Goal: Transaction & Acquisition: Purchase product/service

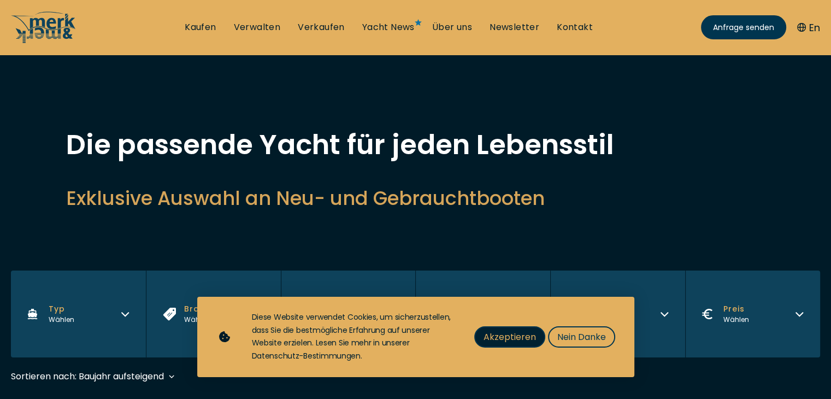
click at [494, 336] on span "Akzeptieren" at bounding box center [509, 337] width 52 height 14
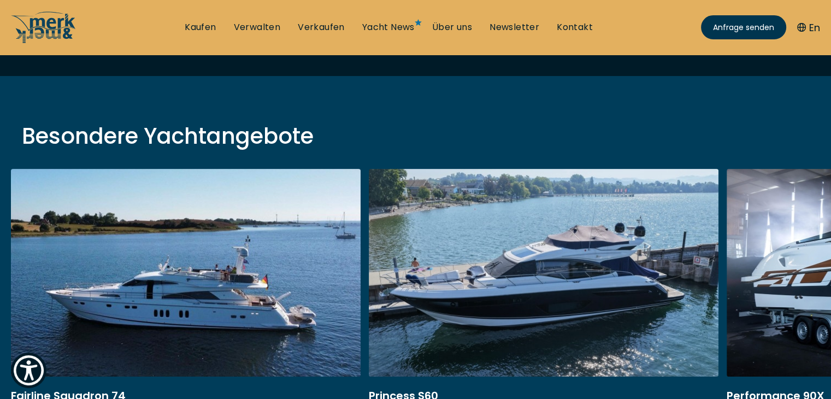
scroll to position [55, 0]
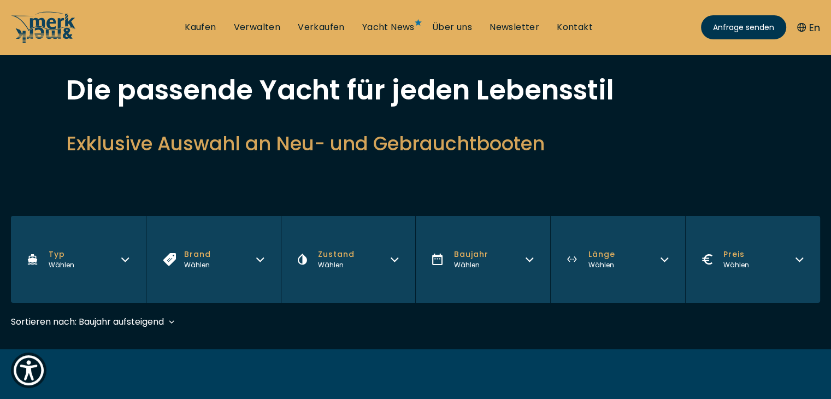
click at [383, 258] on button "Zustand Wählen" at bounding box center [348, 259] width 135 height 87
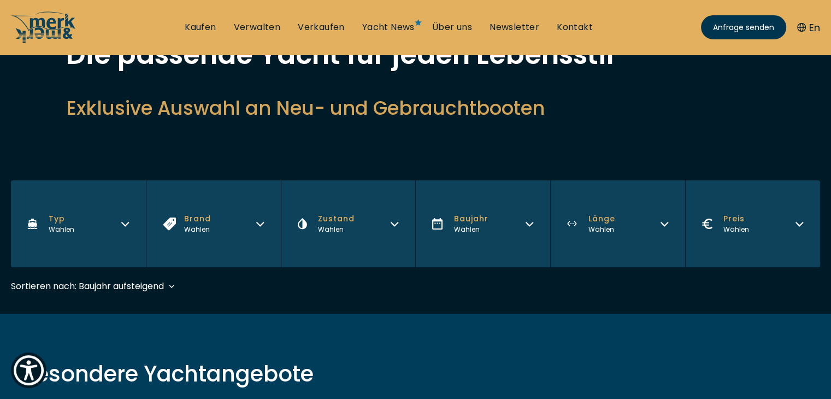
scroll to position [109, 0]
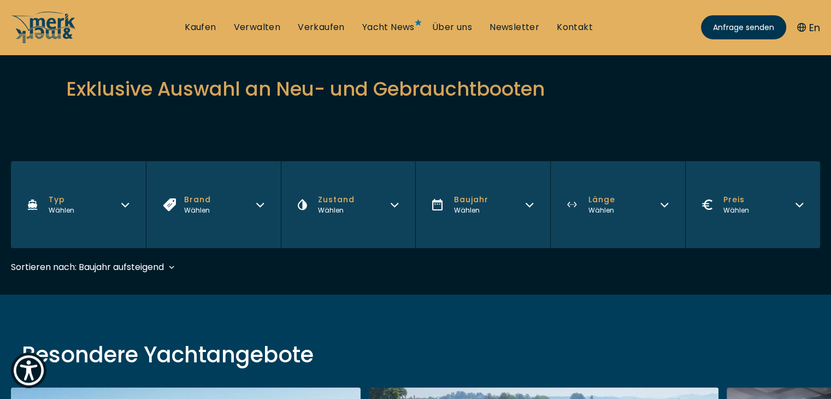
click at [385, 200] on button "Zustand Wählen" at bounding box center [348, 204] width 135 height 87
click at [454, 272] on div "Sortieren nach: Baujahr aufsteigend Preis absteigend Preis aufsteigend Länge ab…" at bounding box center [415, 272] width 809 height 25
click at [756, 200] on button "Preis Wählen" at bounding box center [752, 204] width 135 height 87
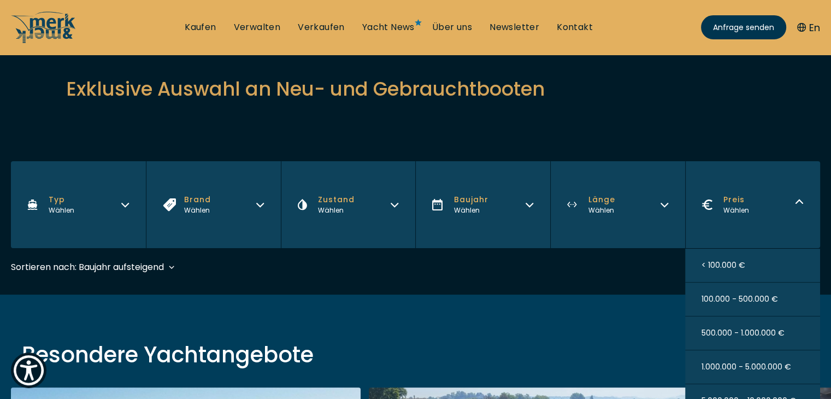
click at [716, 297] on span "100.000 - 500.000 €" at bounding box center [739, 298] width 76 height 11
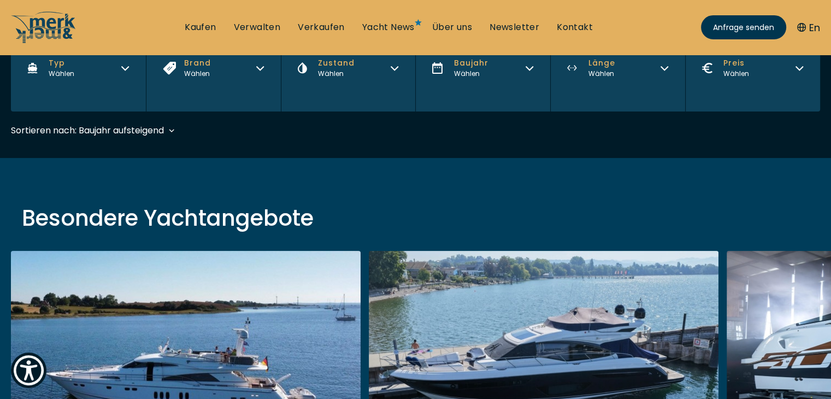
scroll to position [270, 0]
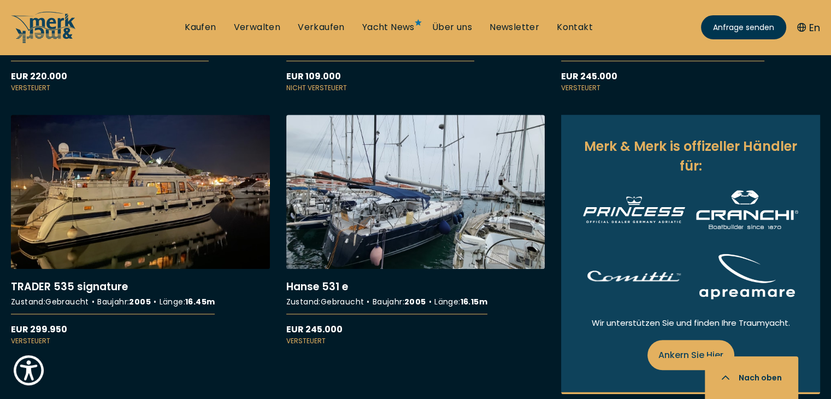
scroll to position [601, 0]
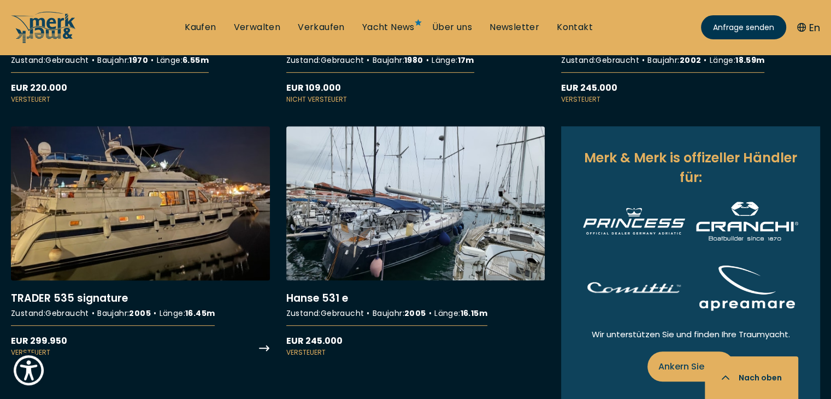
click at [149, 222] on link "More details about TRADER 535 signature" at bounding box center [140, 241] width 259 height 230
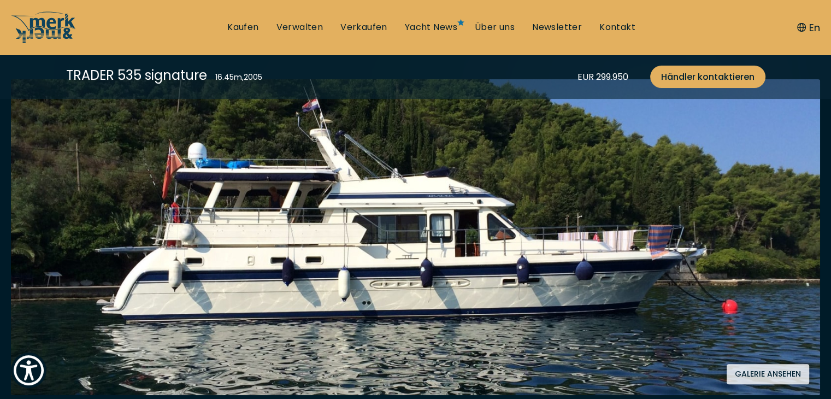
scroll to position [218, 0]
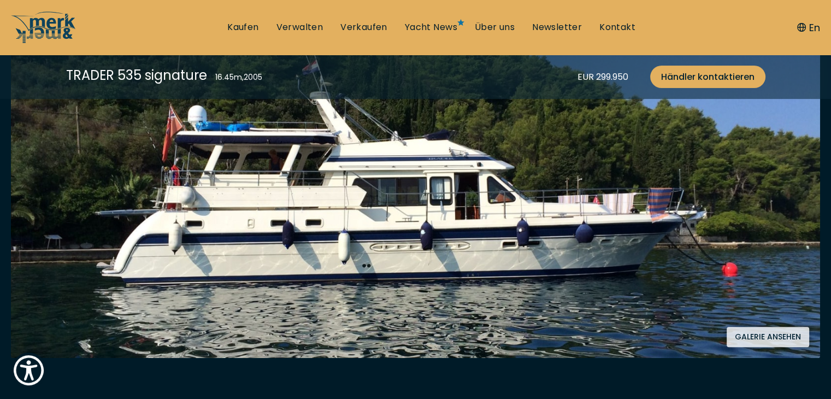
click at [744, 336] on button "Galerie ansehen" at bounding box center [767, 337] width 82 height 20
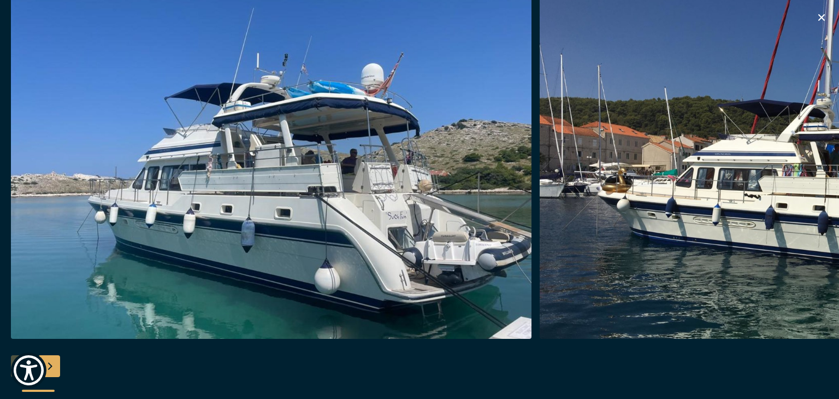
click at [418, 206] on img "button" at bounding box center [271, 164] width 521 height 350
click at [459, 207] on img "button" at bounding box center [271, 164] width 521 height 350
click at [596, 205] on img "button" at bounding box center [800, 164] width 521 height 350
click at [50, 365] on div "Next slide" at bounding box center [49, 366] width 22 height 22
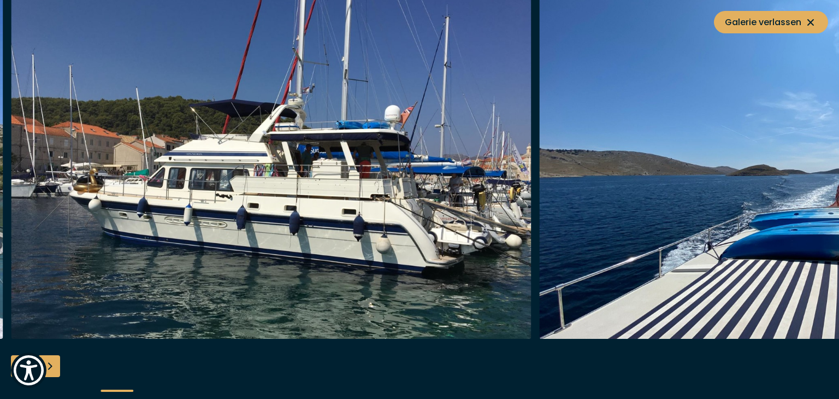
click at [50, 365] on div "Next slide" at bounding box center [49, 366] width 22 height 22
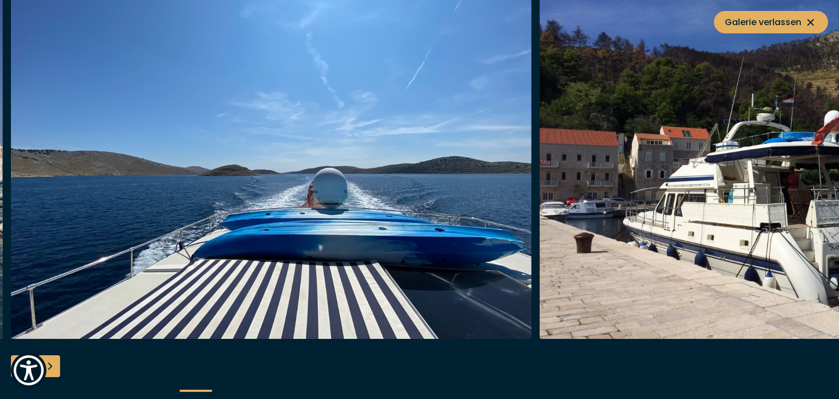
click at [50, 365] on div "Next slide" at bounding box center [49, 366] width 22 height 22
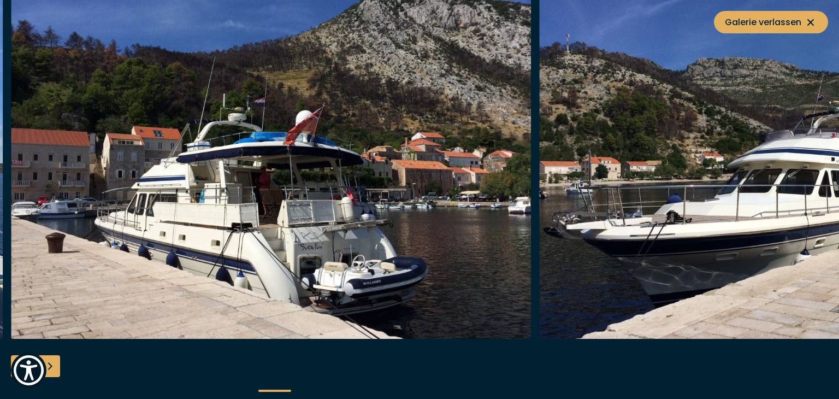
click at [50, 365] on div "Next slide" at bounding box center [49, 366] width 22 height 22
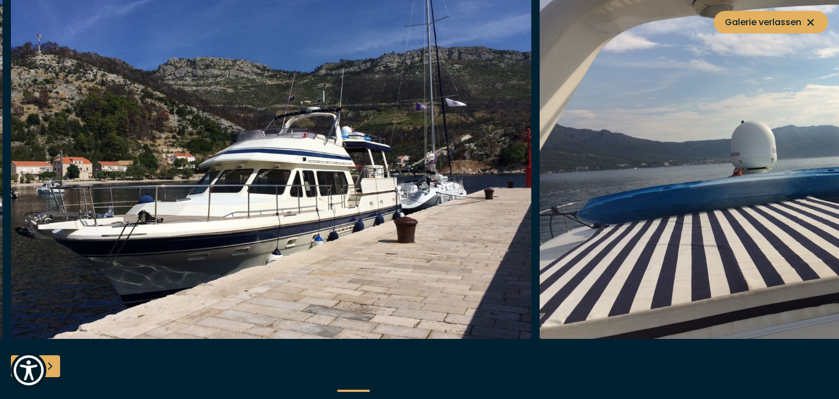
click at [50, 365] on div "Next slide" at bounding box center [49, 366] width 22 height 22
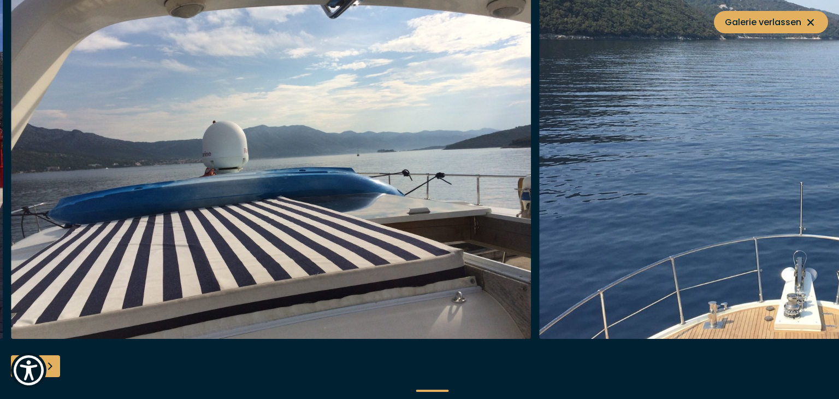
click at [50, 365] on div "Next slide" at bounding box center [49, 366] width 22 height 22
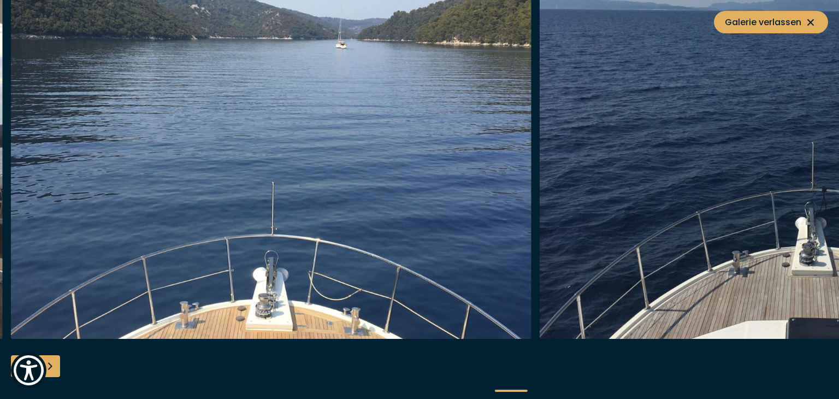
click at [50, 365] on div "Next slide" at bounding box center [49, 366] width 22 height 22
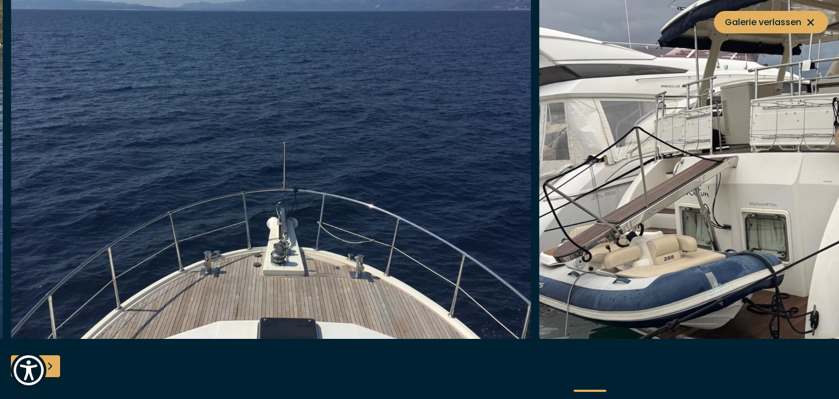
click at [50, 365] on div "Next slide" at bounding box center [49, 366] width 22 height 22
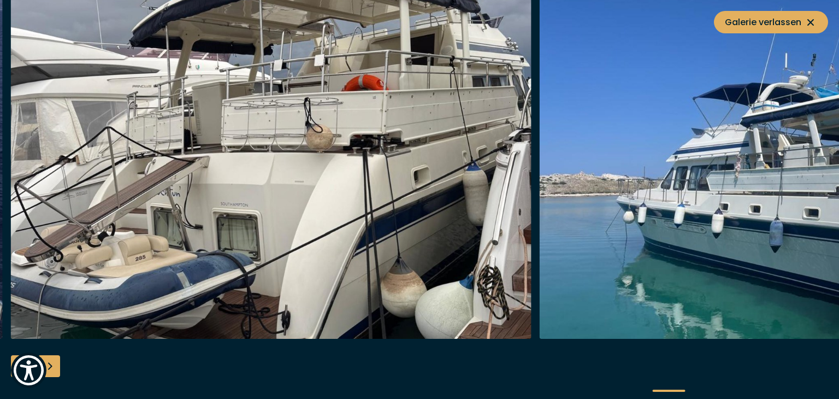
click at [50, 365] on div "Next slide" at bounding box center [49, 366] width 22 height 22
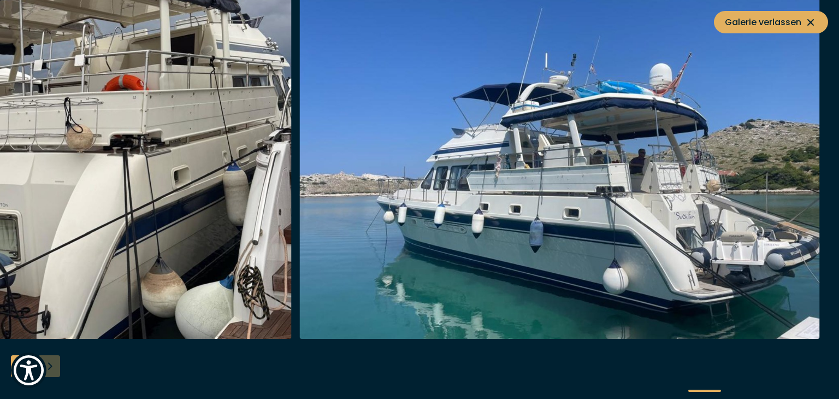
click at [52, 368] on div at bounding box center [419, 199] width 839 height 421
click at [537, 214] on img "button" at bounding box center [560, 164] width 521 height 350
click at [753, 24] on span "Galerie verlassen" at bounding box center [771, 22] width 92 height 14
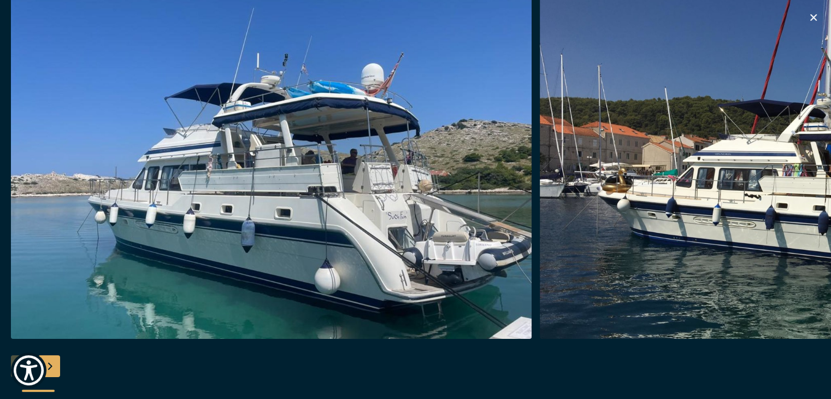
scroll to position [382, 0]
click at [813, 17] on icon "button" at bounding box center [813, 17] width 7 height 7
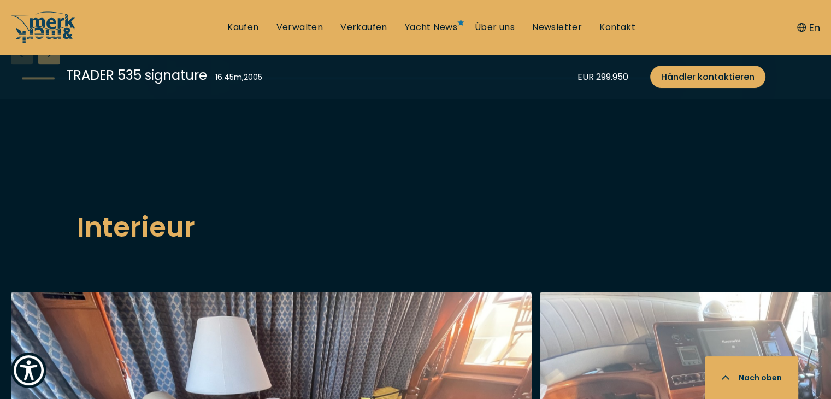
scroll to position [1584, 0]
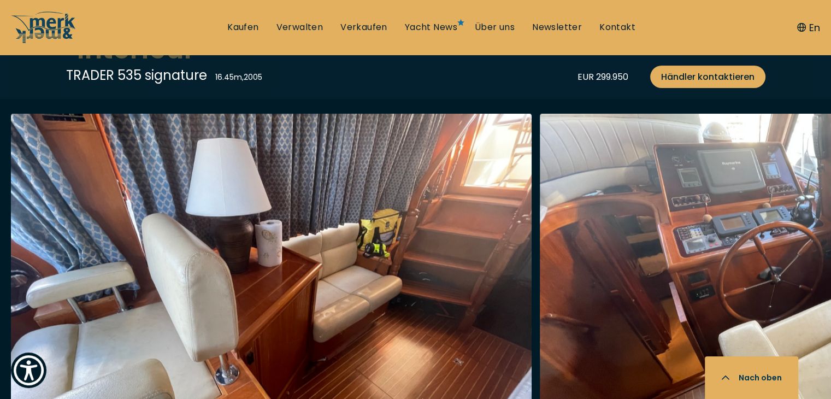
click at [239, 237] on img "button" at bounding box center [271, 289] width 521 height 350
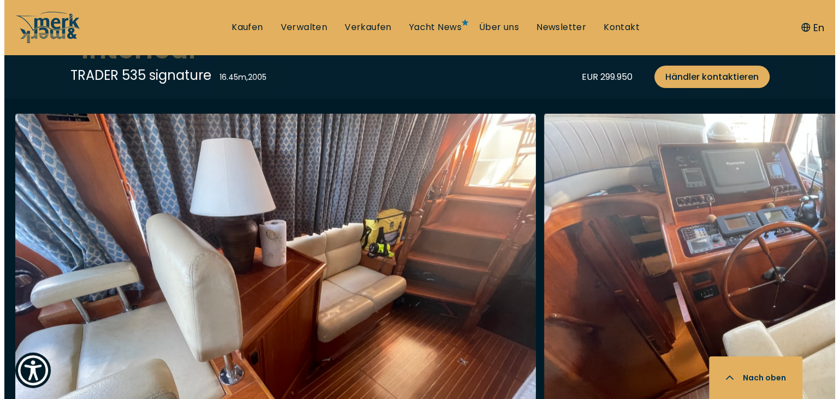
scroll to position [1805, 0]
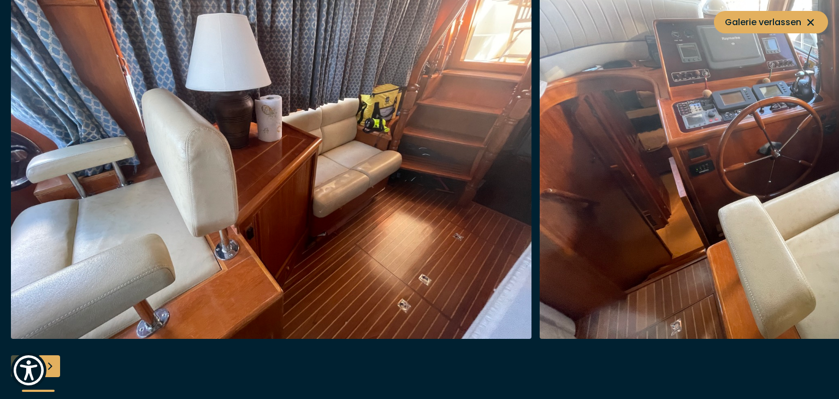
click at [339, 225] on img "button" at bounding box center [271, 164] width 521 height 350
click at [601, 218] on img "button" at bounding box center [800, 164] width 521 height 350
click at [827, 173] on img "button" at bounding box center [800, 164] width 521 height 350
click at [758, 163] on img "button" at bounding box center [800, 164] width 521 height 350
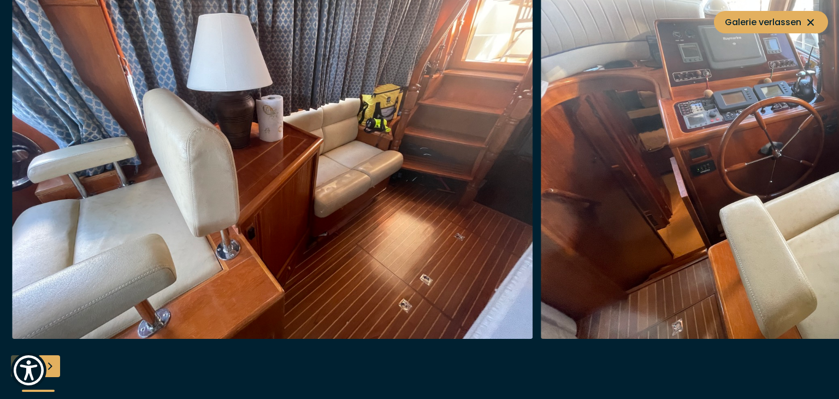
click at [205, 224] on img "button" at bounding box center [272, 164] width 521 height 350
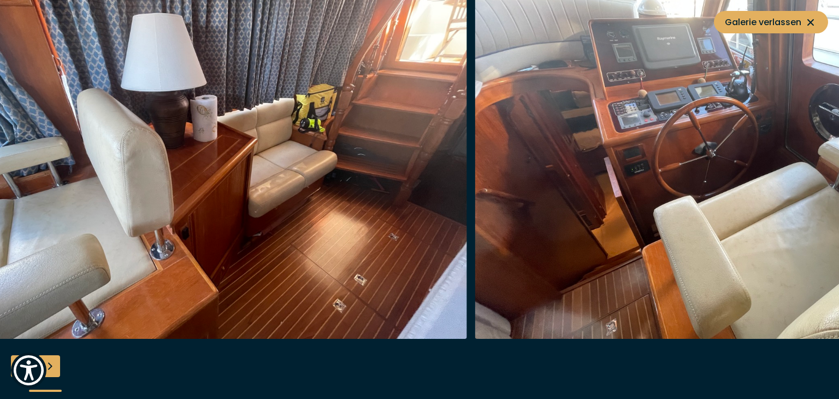
click at [141, 175] on img "button" at bounding box center [206, 164] width 521 height 350
click at [51, 366] on div "Next slide" at bounding box center [49, 366] width 22 height 22
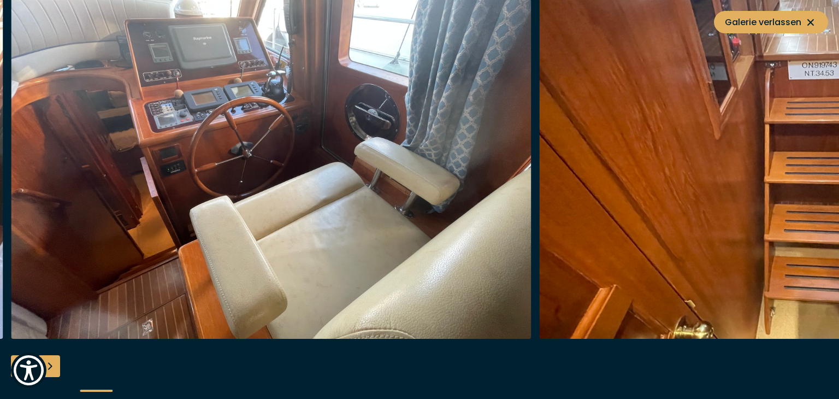
click at [51, 366] on div "Next slide" at bounding box center [49, 366] width 22 height 22
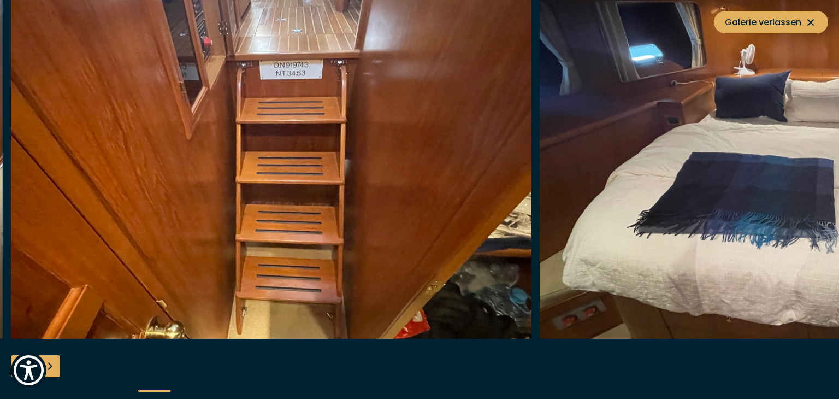
click at [51, 366] on div "Next slide" at bounding box center [49, 366] width 22 height 22
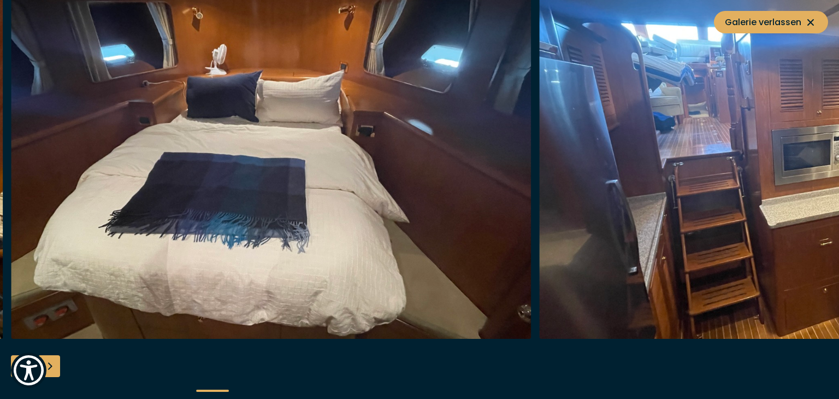
click at [51, 366] on div "Next slide" at bounding box center [49, 366] width 22 height 22
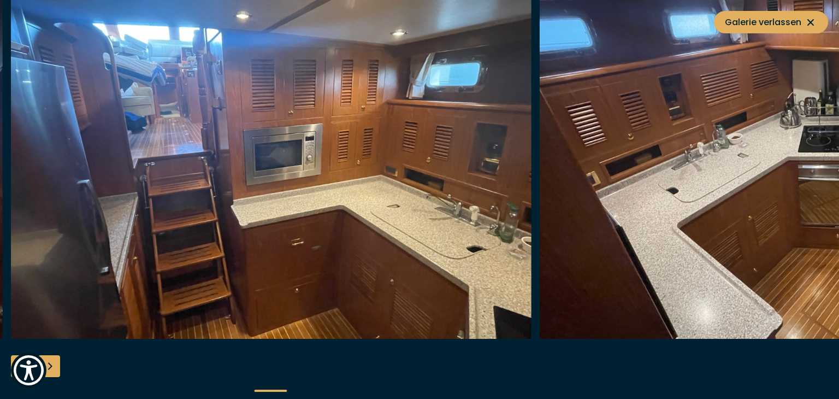
click at [51, 366] on div "Next slide" at bounding box center [49, 366] width 22 height 22
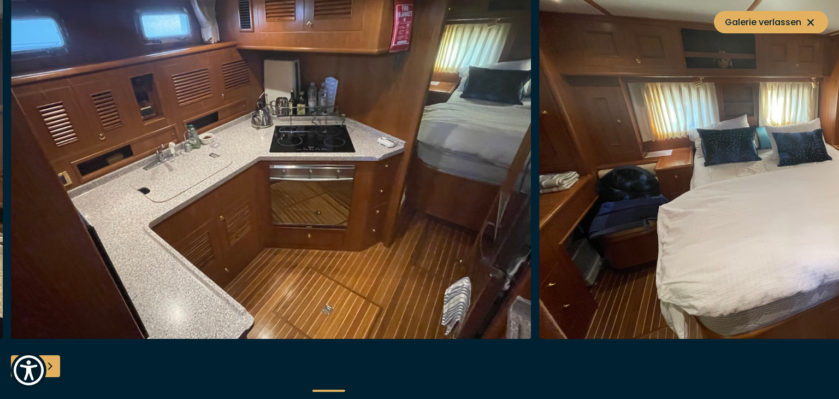
click at [51, 366] on div "Next slide" at bounding box center [49, 366] width 22 height 22
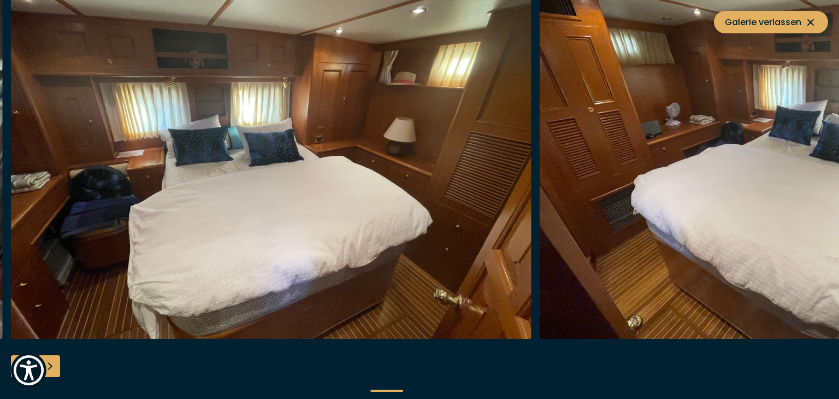
click at [51, 366] on div "Next slide" at bounding box center [49, 366] width 22 height 22
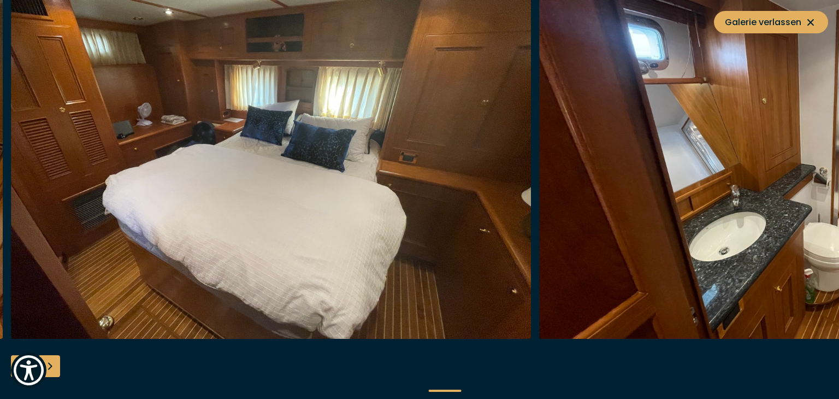
click at [51, 366] on div "Next slide" at bounding box center [49, 366] width 22 height 22
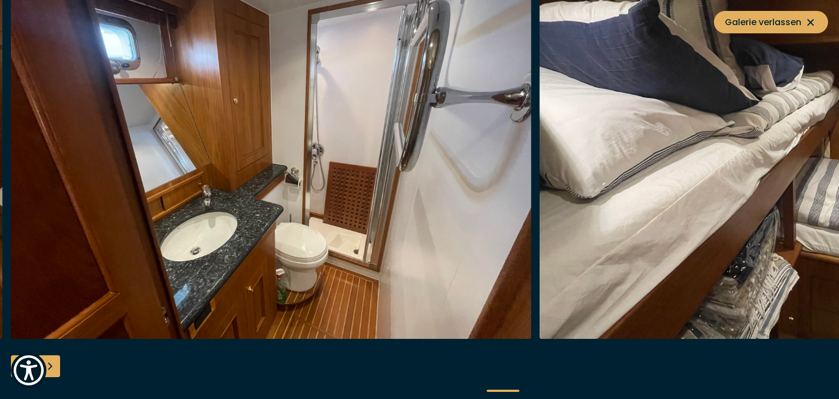
click at [51, 366] on div "Next slide" at bounding box center [49, 366] width 22 height 22
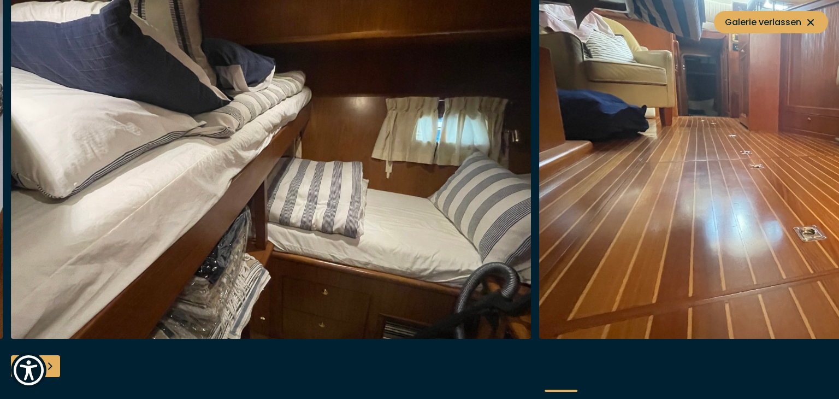
click at [51, 366] on div "Next slide" at bounding box center [49, 366] width 22 height 22
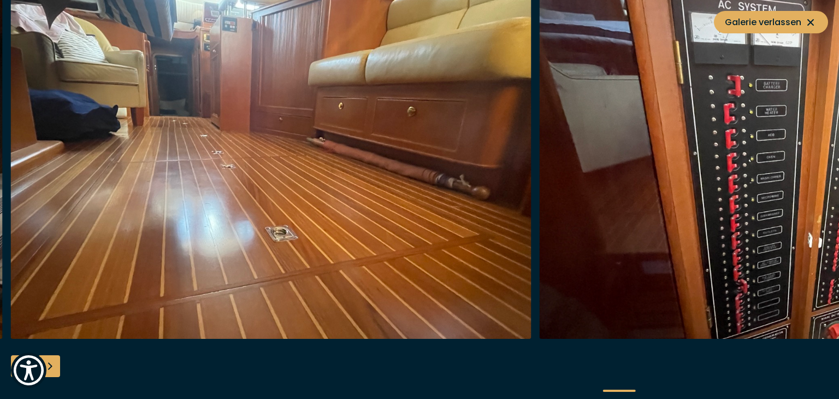
click at [51, 366] on div "Next slide" at bounding box center [49, 366] width 22 height 22
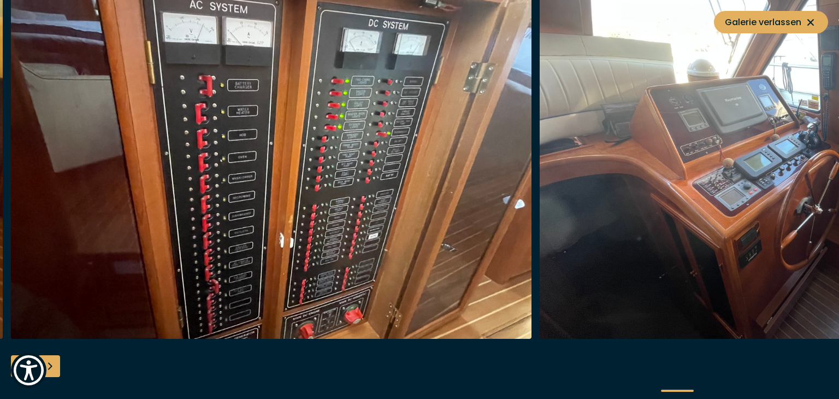
click at [51, 366] on div "Next slide" at bounding box center [49, 366] width 22 height 22
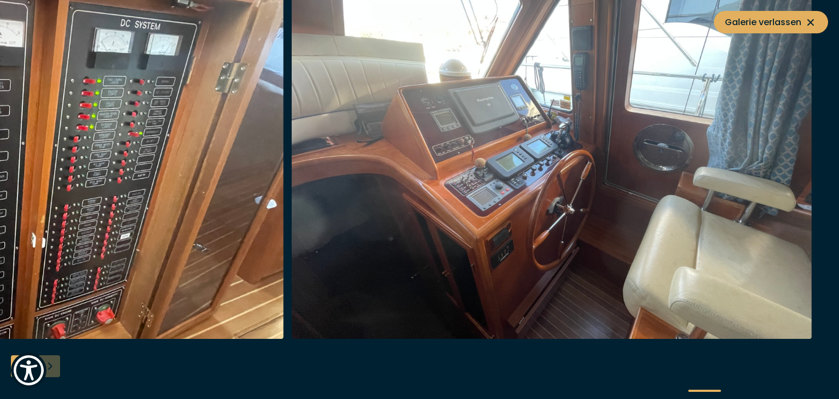
click at [51, 366] on div at bounding box center [419, 199] width 839 height 421
click at [723, 20] on button "Galerie verlassen" at bounding box center [771, 22] width 114 height 22
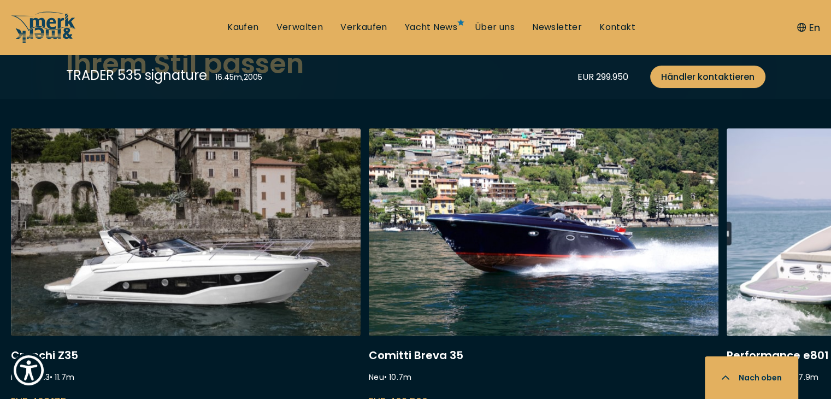
scroll to position [2731, 0]
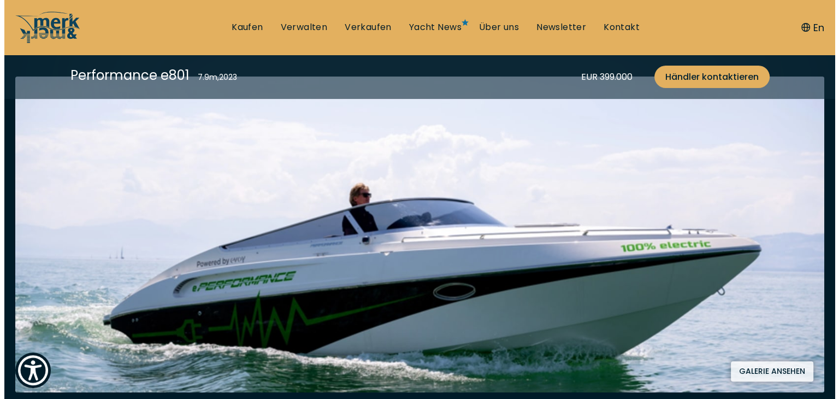
scroll to position [273, 0]
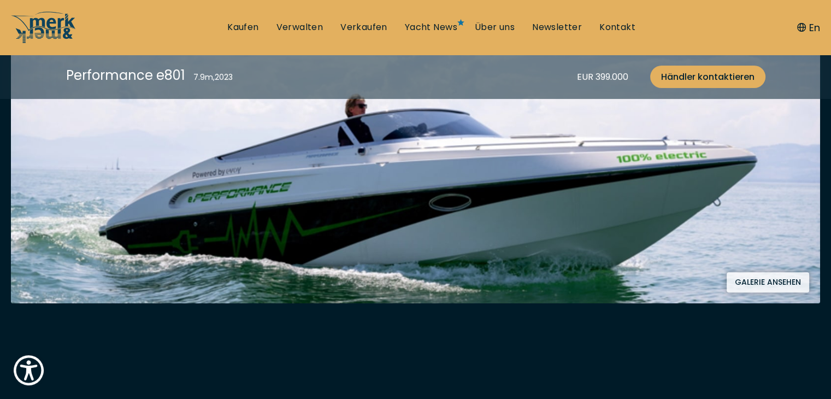
click at [763, 281] on button "Galerie ansehen" at bounding box center [767, 282] width 82 height 20
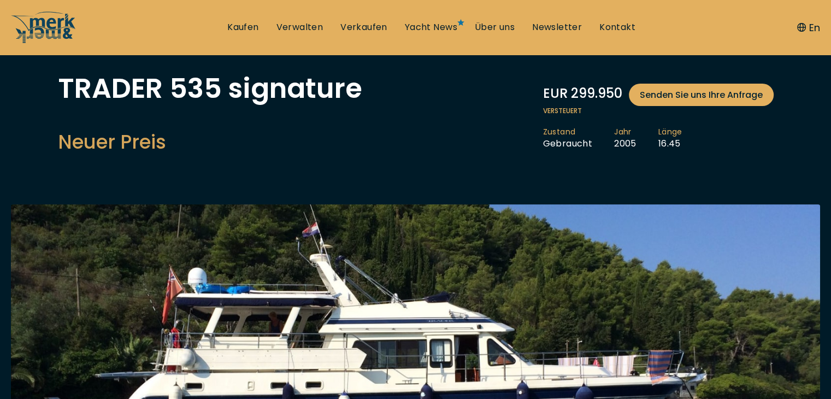
scroll to position [164, 0]
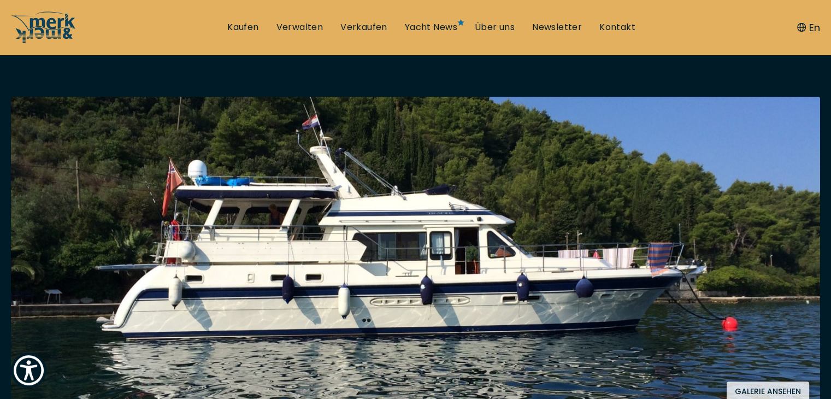
click at [451, 277] on img at bounding box center [415, 255] width 809 height 316
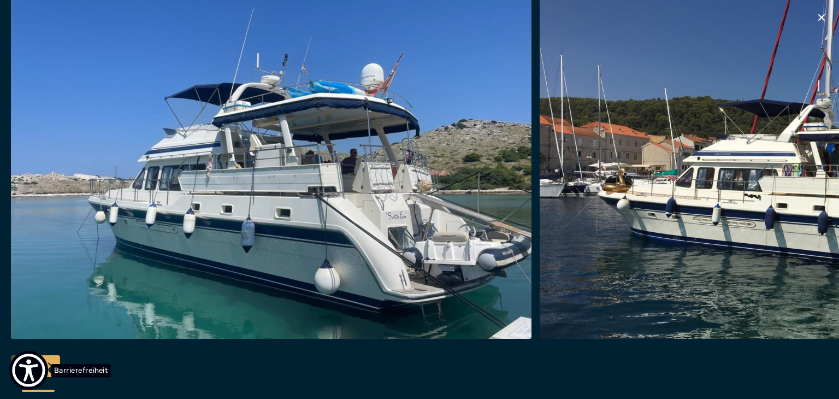
click at [51, 368] on span "Barrierefreiheit" at bounding box center [81, 369] width 60 height 13
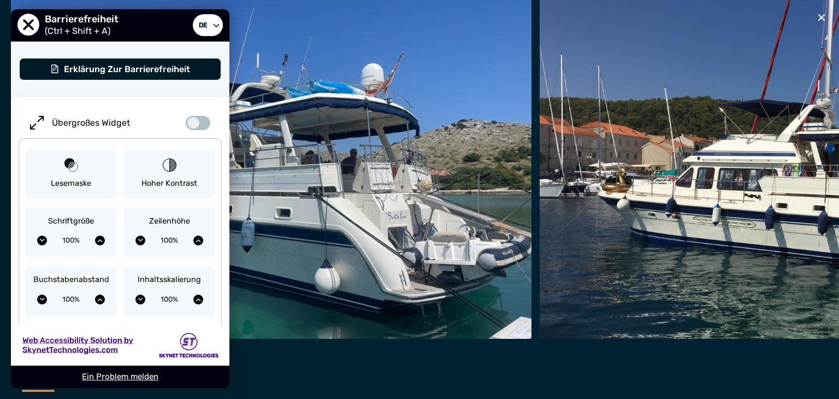
click at [317, 271] on img "button" at bounding box center [271, 164] width 521 height 350
click at [310, 81] on img "button" at bounding box center [271, 164] width 521 height 350
click at [58, 385] on div "Ein Problem melden" at bounding box center [120, 376] width 218 height 22
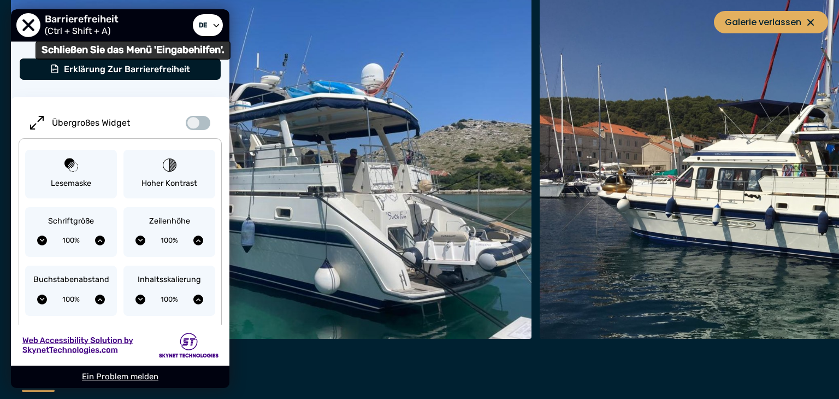
click at [26, 23] on span "Schließen Sie das Menü 'Eingabehilfen'." at bounding box center [28, 25] width 24 height 24
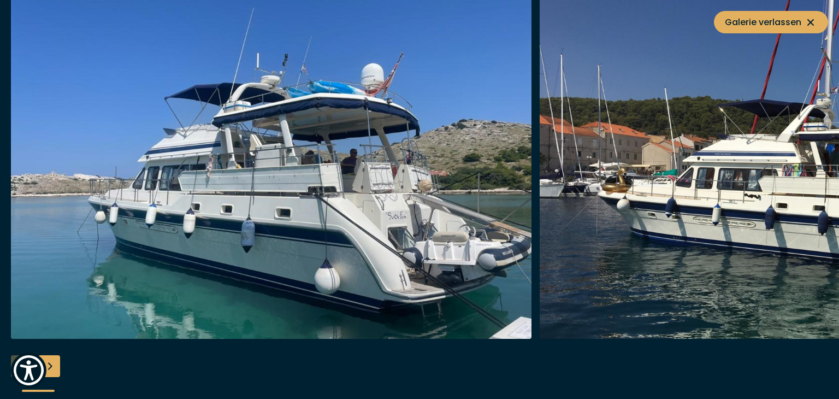
click at [53, 365] on div "Next slide" at bounding box center [49, 366] width 22 height 22
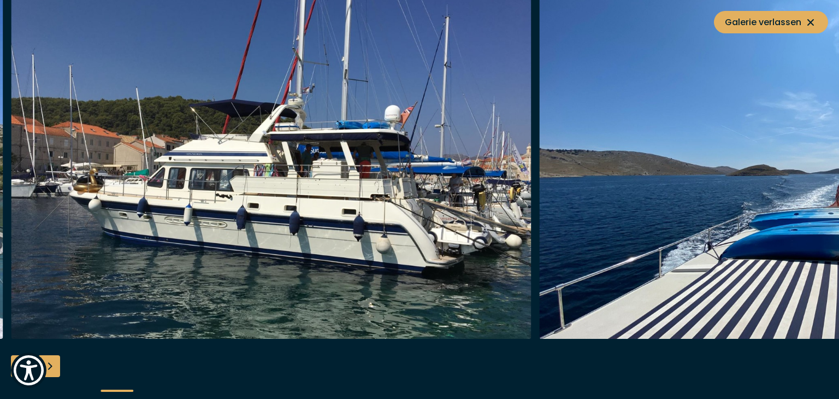
click at [53, 365] on div "Next slide" at bounding box center [49, 366] width 22 height 22
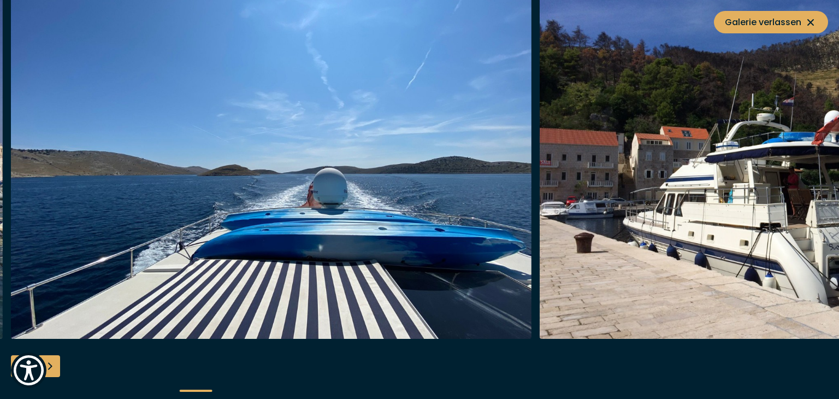
click at [53, 365] on div "Next slide" at bounding box center [49, 366] width 22 height 22
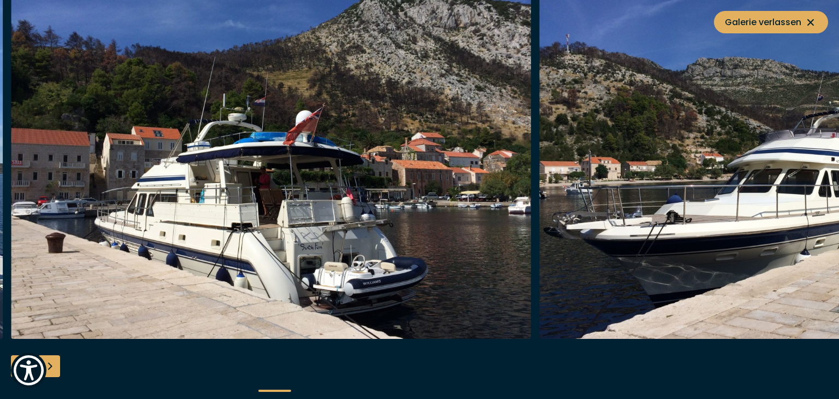
click at [52, 365] on div "Next slide" at bounding box center [49, 366] width 22 height 22
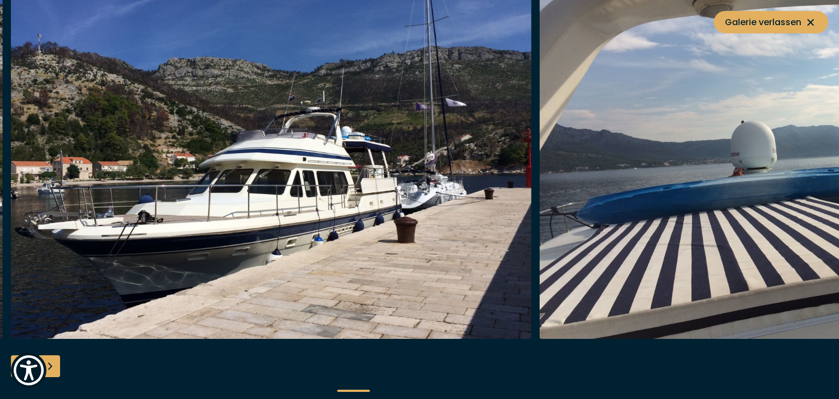
click at [52, 365] on div "Next slide" at bounding box center [49, 366] width 22 height 22
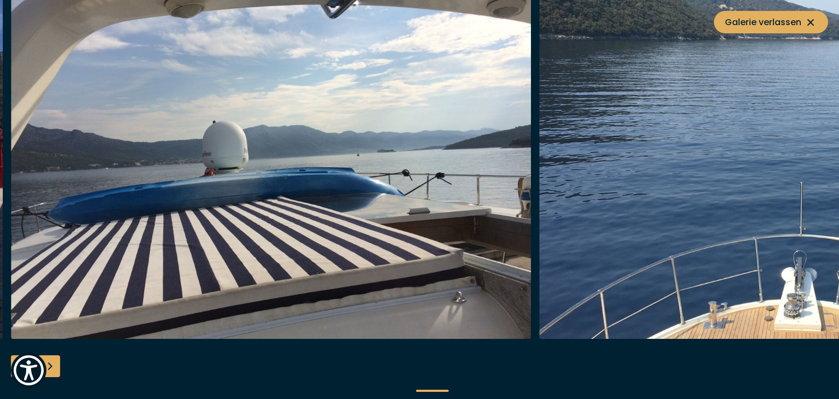
click at [52, 365] on div "Next slide" at bounding box center [49, 366] width 22 height 22
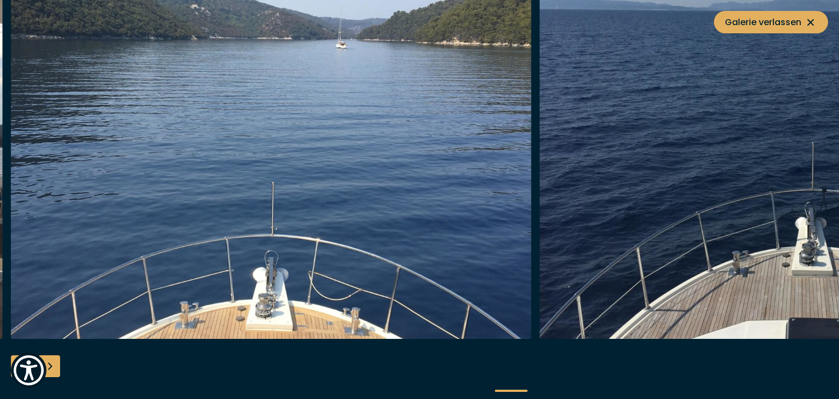
click at [52, 365] on div "Next slide" at bounding box center [49, 366] width 22 height 22
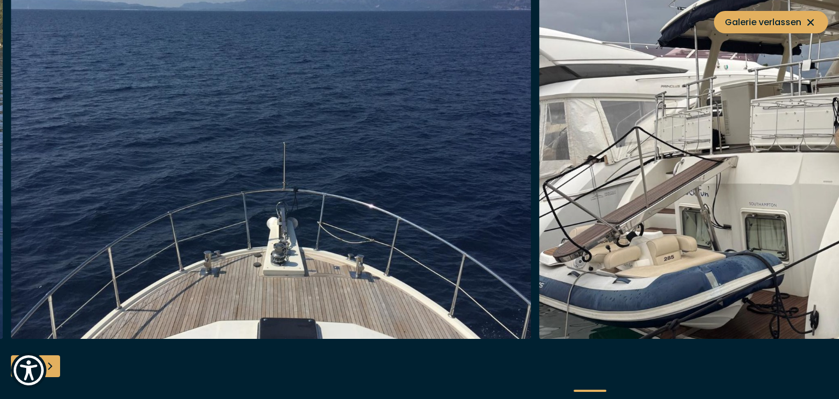
click at [52, 365] on div "Next slide" at bounding box center [49, 366] width 22 height 22
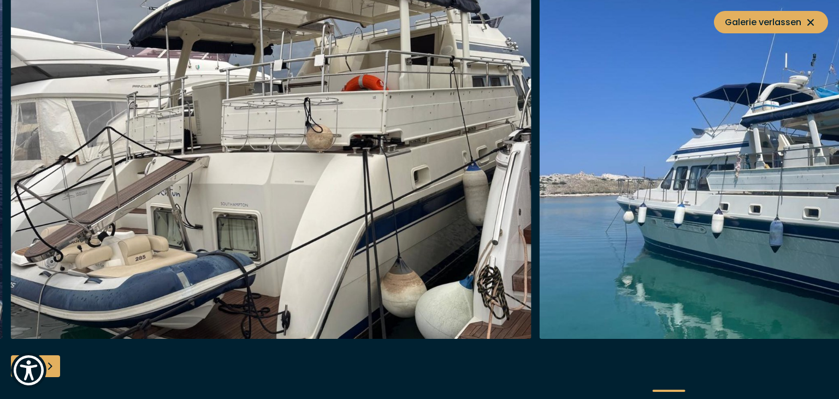
click at [52, 365] on div "Next slide" at bounding box center [49, 366] width 22 height 22
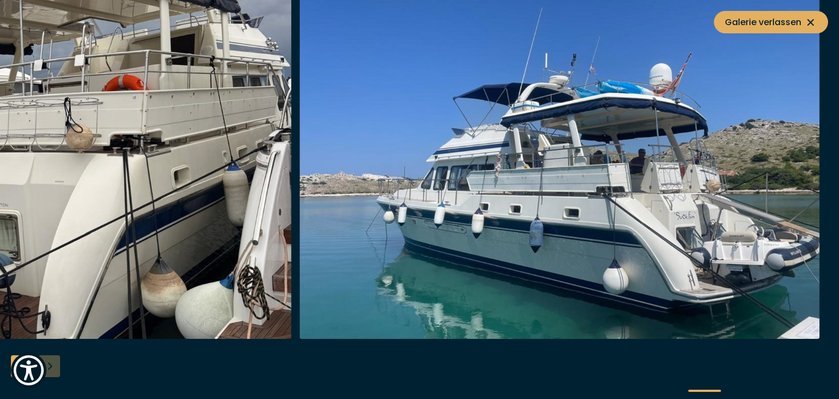
click at [52, 365] on div at bounding box center [419, 199] width 839 height 421
click at [732, 394] on div at bounding box center [419, 199] width 839 height 421
click at [748, 13] on button "Galerie verlassen" at bounding box center [771, 22] width 114 height 22
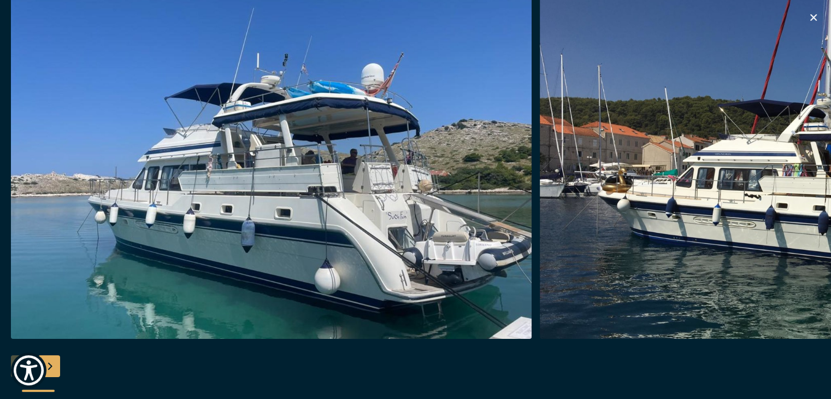
scroll to position [601, 0]
click at [158, 276] on img "button" at bounding box center [271, 164] width 521 height 350
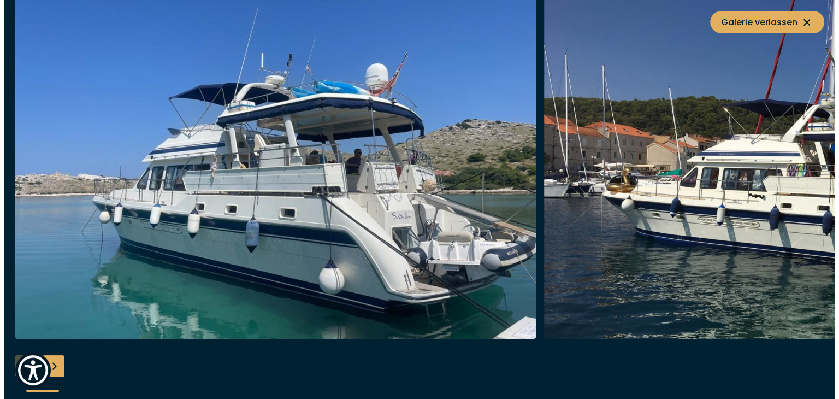
scroll to position [604, 0]
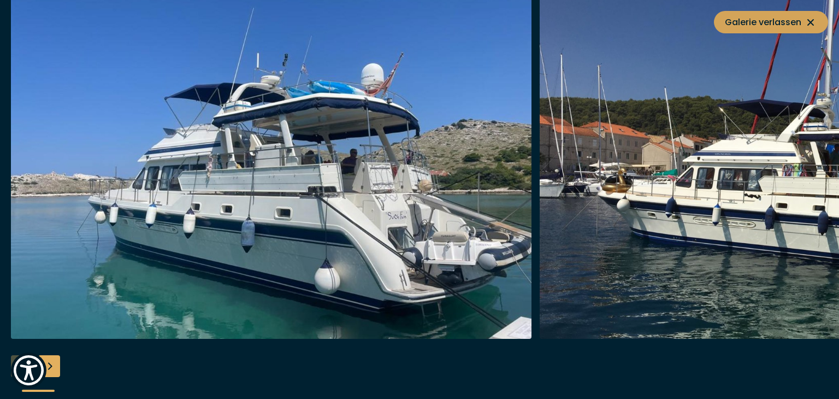
click at [802, 23] on span "Galerie verlassen" at bounding box center [771, 22] width 92 height 14
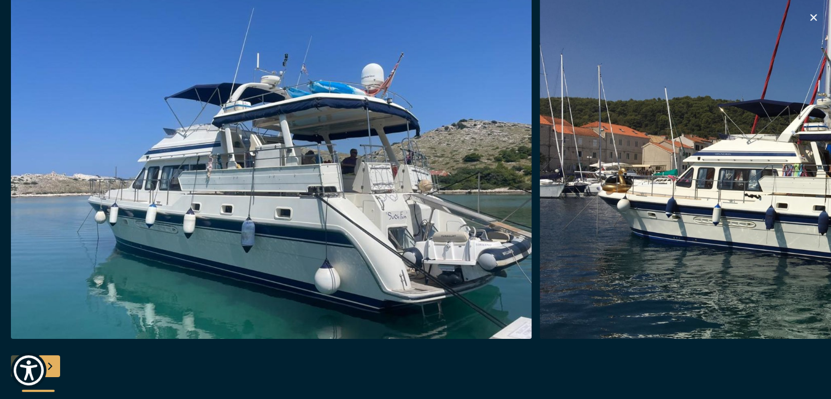
scroll to position [655, 0]
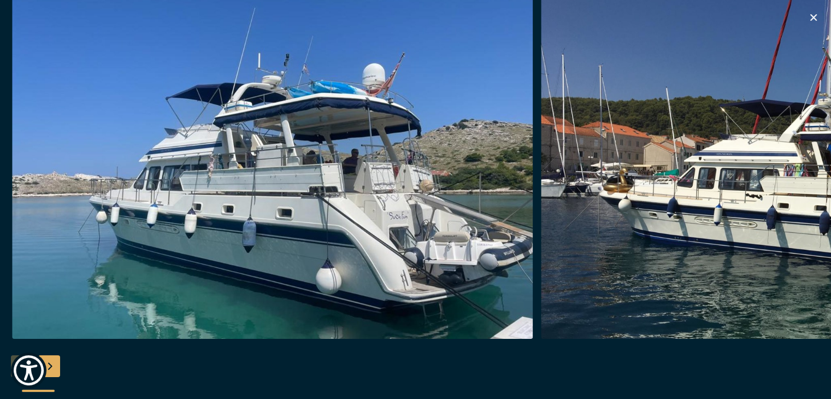
click at [174, 149] on img "button" at bounding box center [272, 164] width 521 height 350
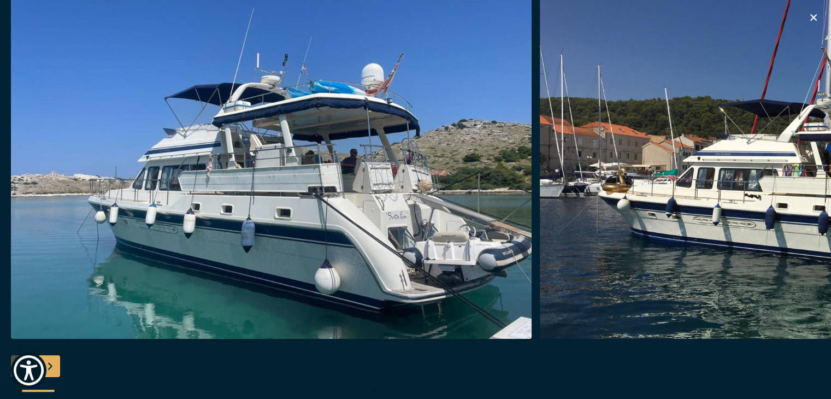
scroll to position [601, 0]
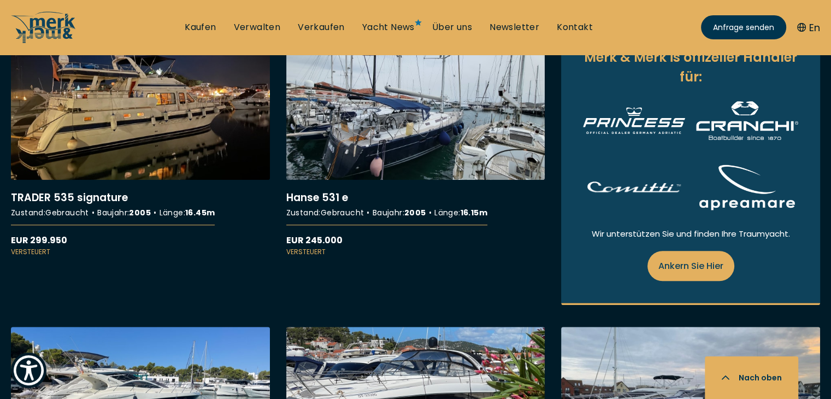
scroll to position [710, 0]
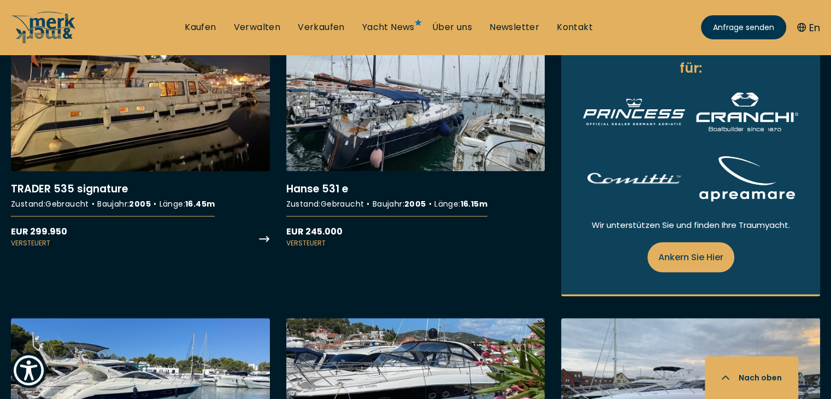
click at [96, 145] on link "More details about TRADER 535 signature" at bounding box center [140, 132] width 259 height 230
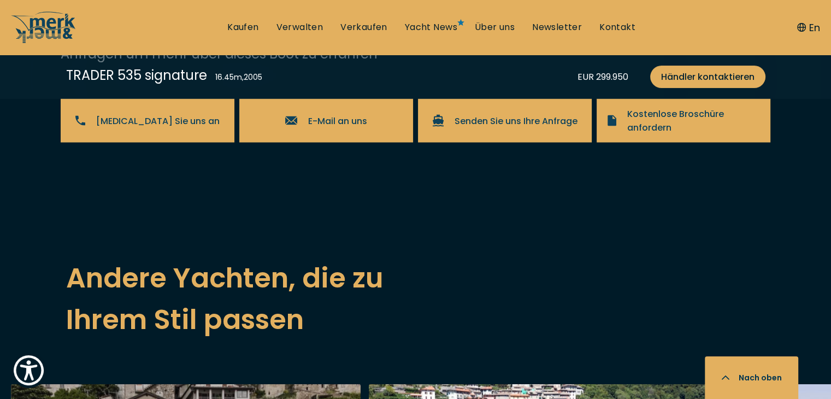
scroll to position [2239, 0]
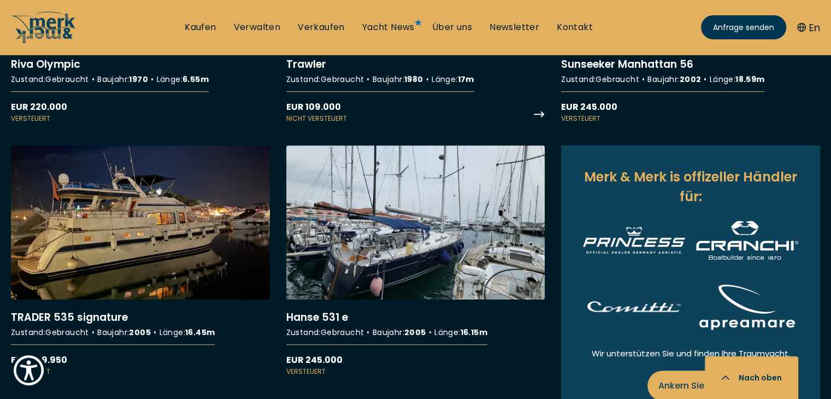
scroll to position [601, 0]
